Goal: Check status

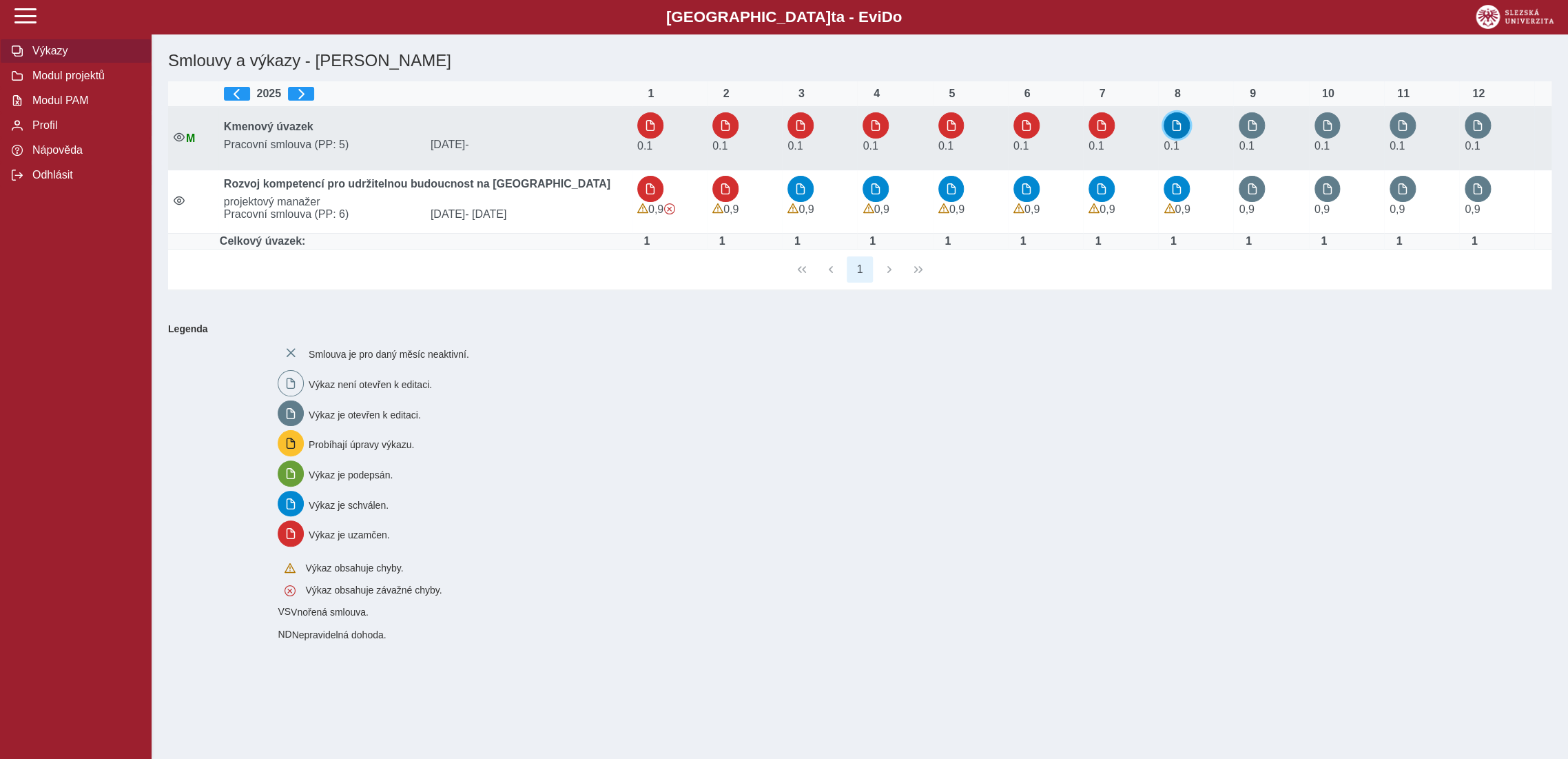
click at [1171, 131] on button "button" at bounding box center [1177, 125] width 27 height 27
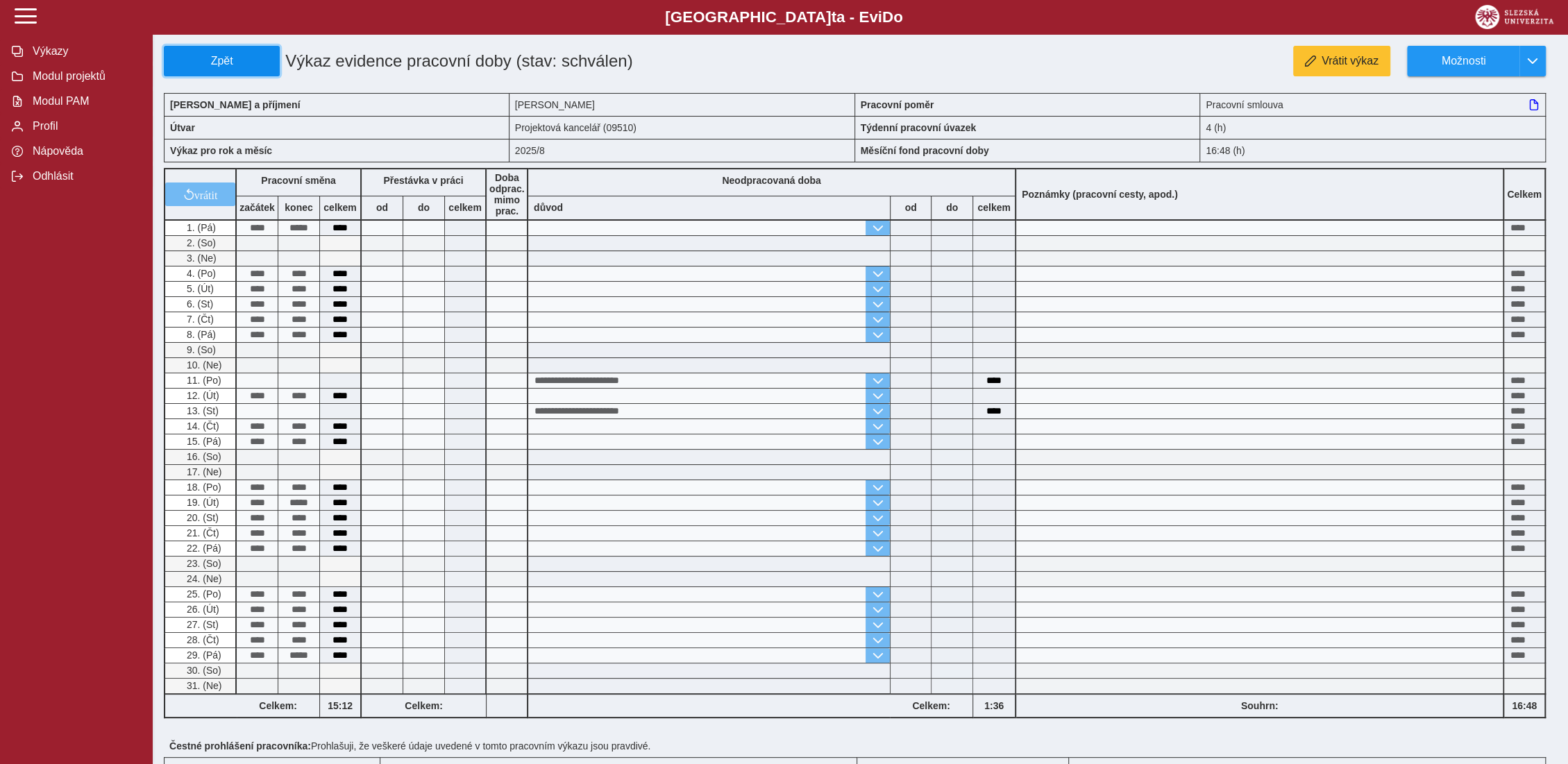
click at [240, 61] on span "Zpět" at bounding box center [221, 61] width 103 height 13
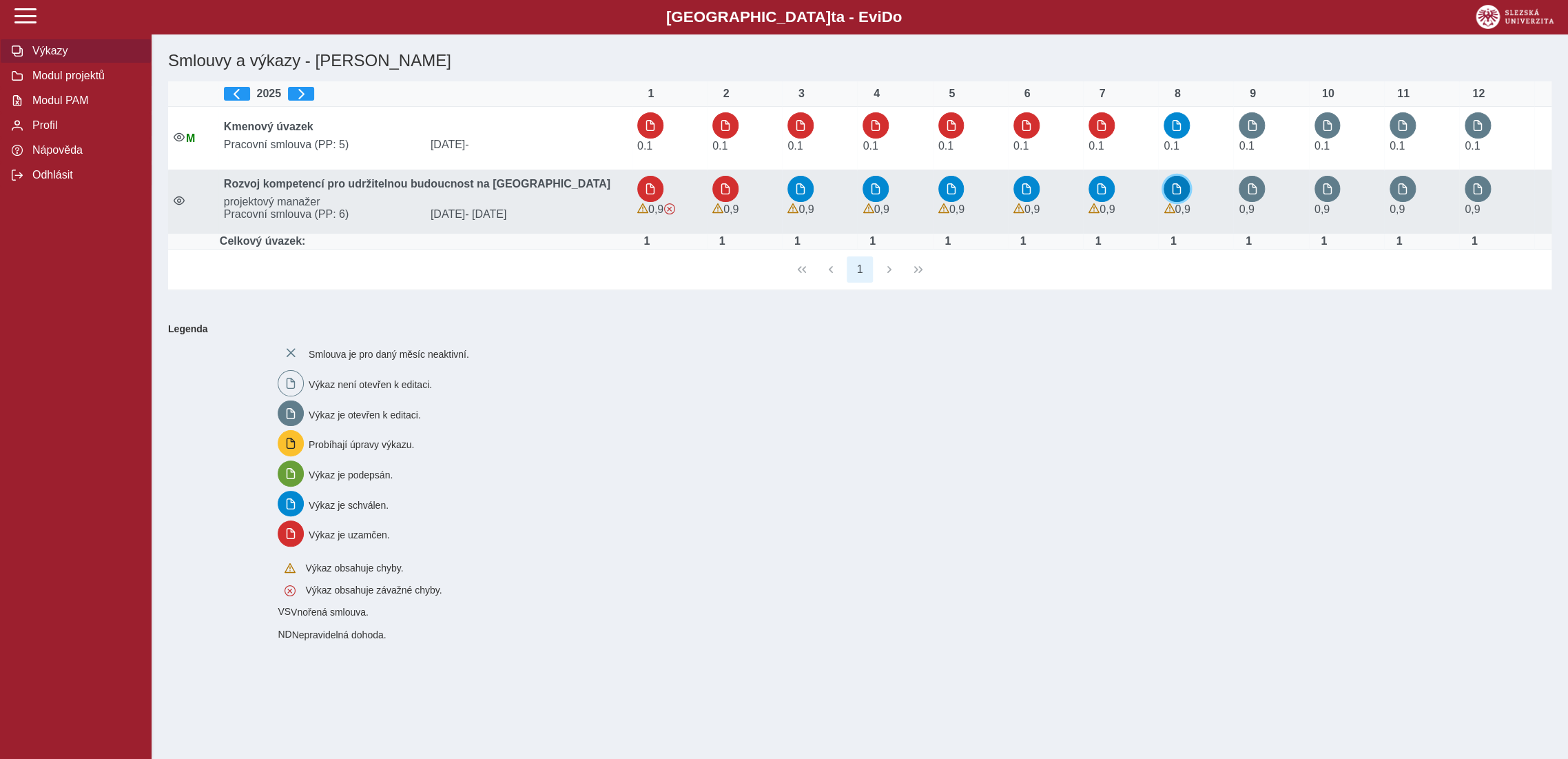
click at [1182, 195] on span "button" at bounding box center [1177, 189] width 11 height 11
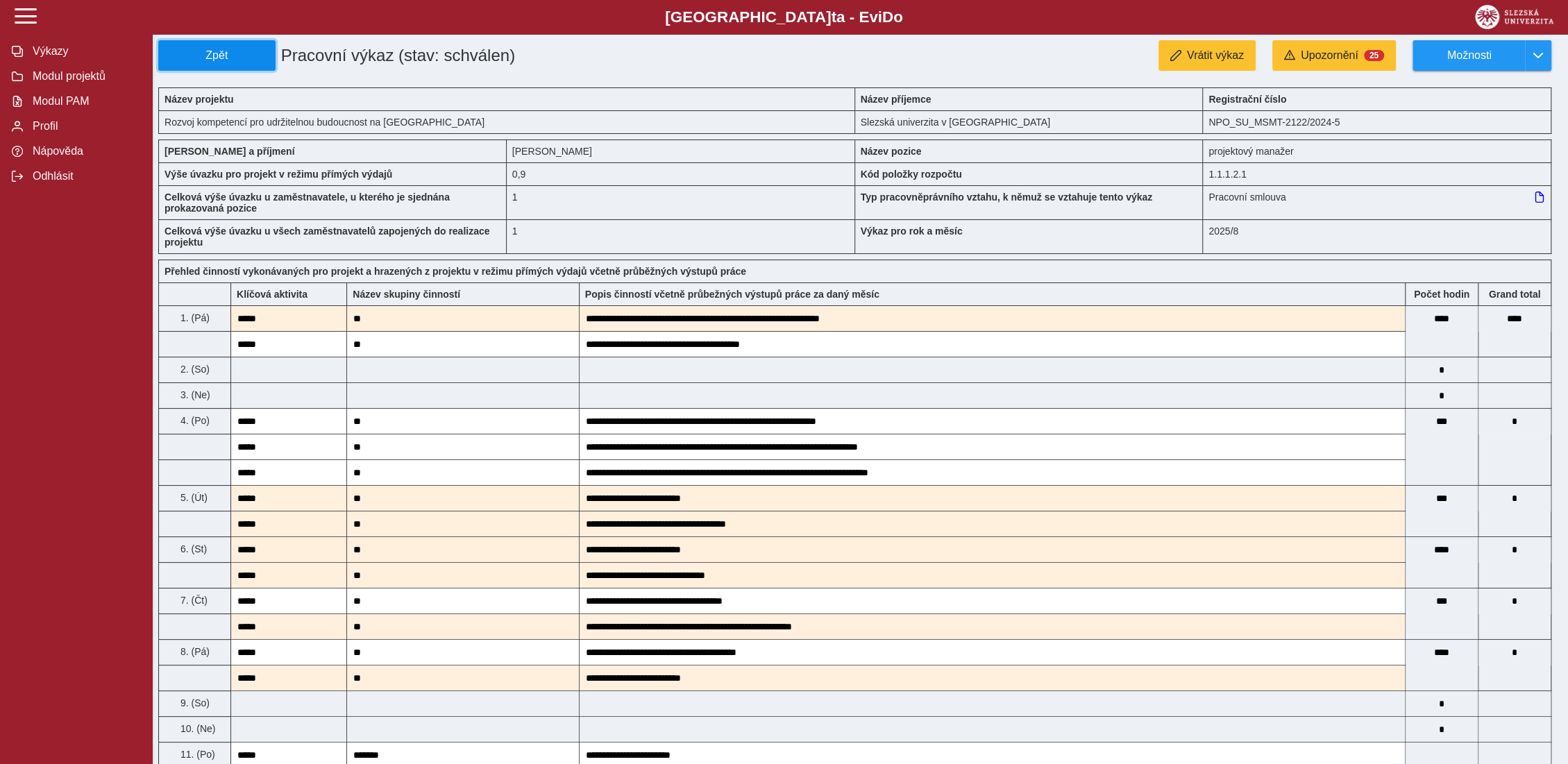
click at [249, 66] on button "Zpět" at bounding box center [217, 55] width 117 height 30
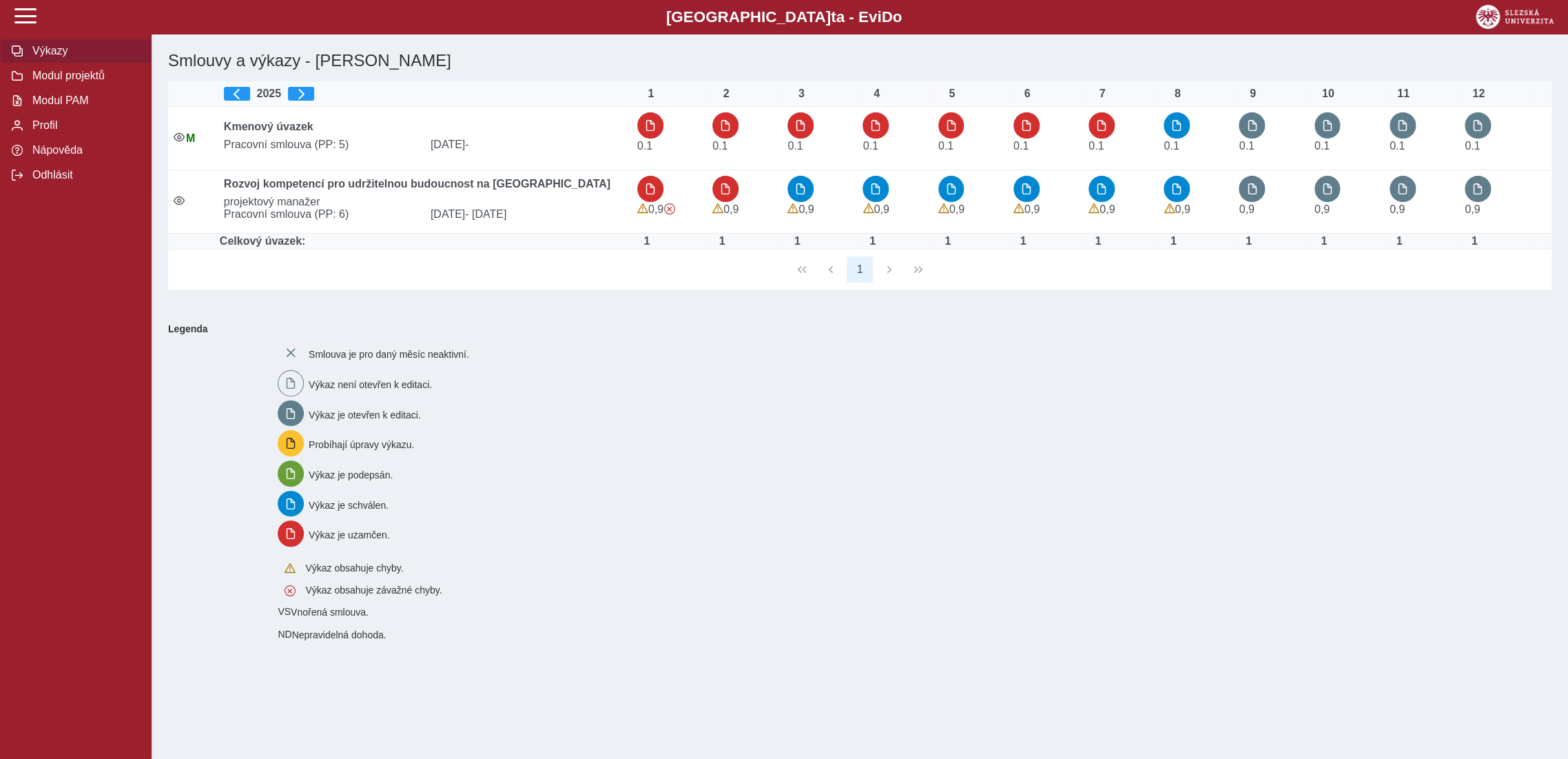
click at [674, 475] on div "Smlouva je pro daný měsíc neaktivní. Výkaz není otevřen k editaci. Výkaz je ote…" at bounding box center [906, 490] width 1269 height 311
